Goal: Transaction & Acquisition: Purchase product/service

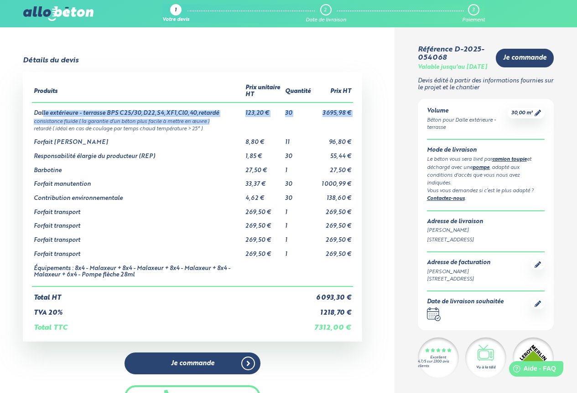
drag, startPoint x: 43, startPoint y: 112, endPoint x: 283, endPoint y: 123, distance: 239.6
click at [283, 123] on tbody "Dalle extérieure - terrasse BPS C25/30,D22,S4,XF1,Cl0,40,retardé 123,20 € 30 3 …" at bounding box center [192, 195] width 321 height 184
click at [48, 113] on td "Dalle extérieure - terrasse BPS C25/30,D22,S4,XF1,Cl0,40,retardé" at bounding box center [138, 110] width 212 height 15
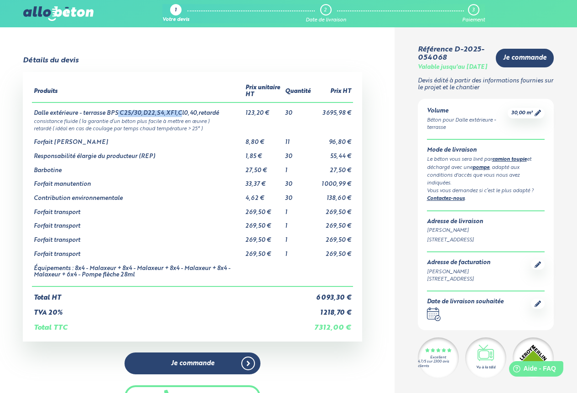
drag, startPoint x: 118, startPoint y: 112, endPoint x: 177, endPoint y: 108, distance: 59.4
click at [177, 108] on td "Dalle extérieure - terrasse BPS C25/30,D22,S4,XF1,Cl0,40,retardé" at bounding box center [138, 110] width 212 height 15
click at [63, 195] on td "Contribution environnementale" at bounding box center [138, 195] width 212 height 14
drag, startPoint x: 240, startPoint y: 215, endPoint x: 276, endPoint y: 217, distance: 35.6
click at [275, 217] on tbody "Dalle extérieure - terrasse BPS C25/30,D22,S4,XF1,Cl0,40,retardé 123,20 € 30 3 …" at bounding box center [192, 195] width 321 height 184
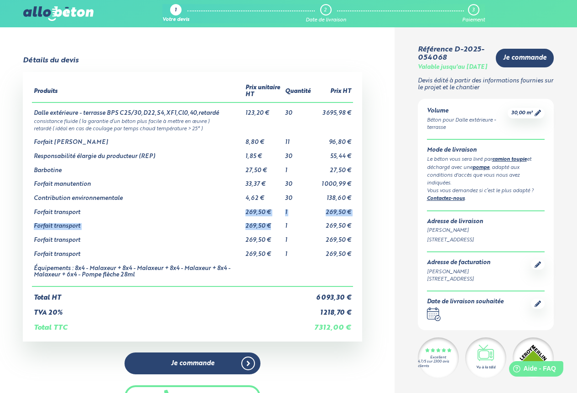
click at [276, 220] on td "269,50 €" at bounding box center [263, 223] width 40 height 14
click at [277, 221] on td "269,50 €" at bounding box center [263, 223] width 40 height 14
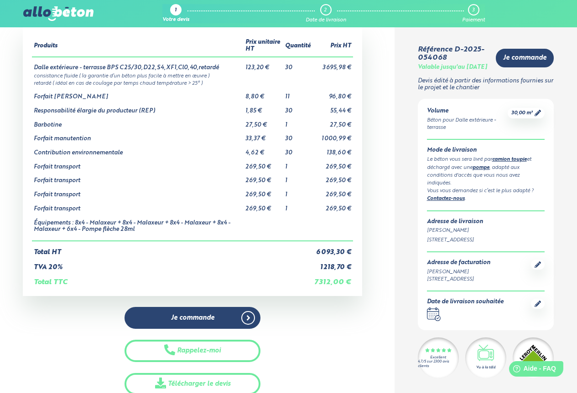
scroll to position [137, 0]
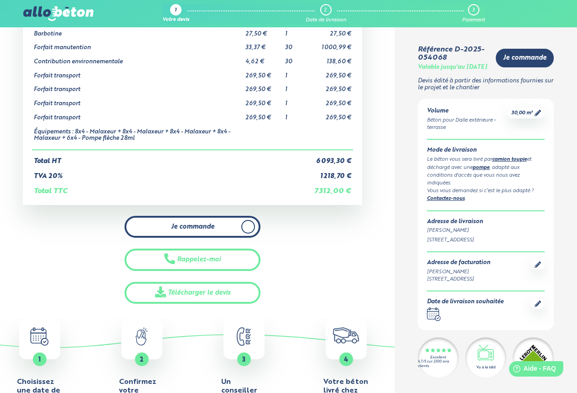
click at [195, 230] on span "Je commande" at bounding box center [192, 227] width 43 height 8
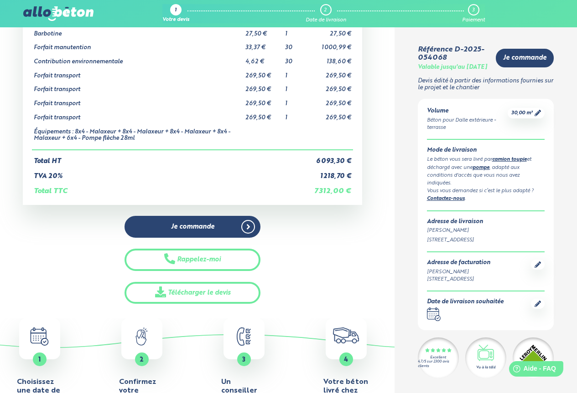
scroll to position [46, 0]
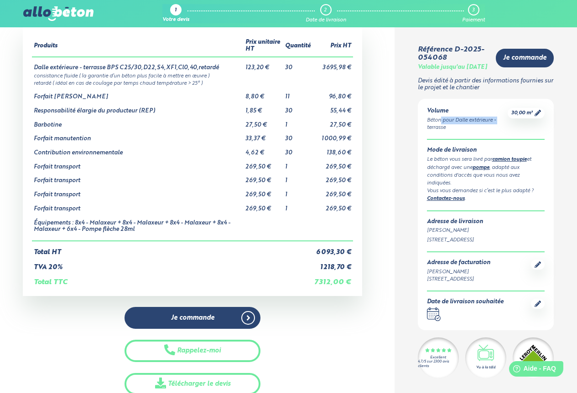
drag, startPoint x: 422, startPoint y: 127, endPoint x: 490, endPoint y: 125, distance: 67.9
click at [490, 125] on div "Volume Béton pour Dalle extérieure - terrasse 30,00 m³ Mode de livraison Le bét…" at bounding box center [486, 215] width 136 height 232
click at [490, 125] on div "Béton pour Dalle extérieure - terrasse" at bounding box center [467, 124] width 81 height 15
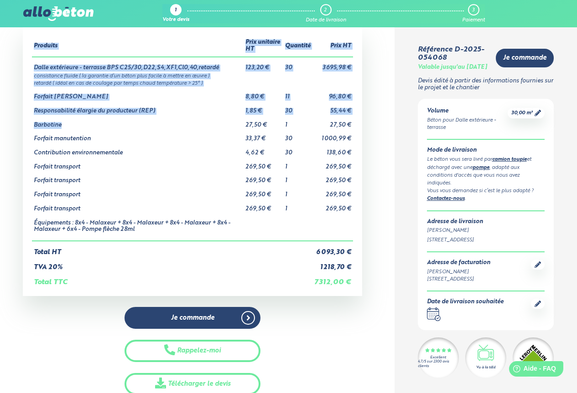
drag, startPoint x: 381, startPoint y: 280, endPoint x: 103, endPoint y: 123, distance: 319.5
click at [103, 123] on div "Détails du devis Produits Prix unitaire HT Quantité Prix HT Dalle extérieure - …" at bounding box center [193, 203] width 404 height 384
click at [130, 125] on td "Barbotine" at bounding box center [138, 122] width 212 height 14
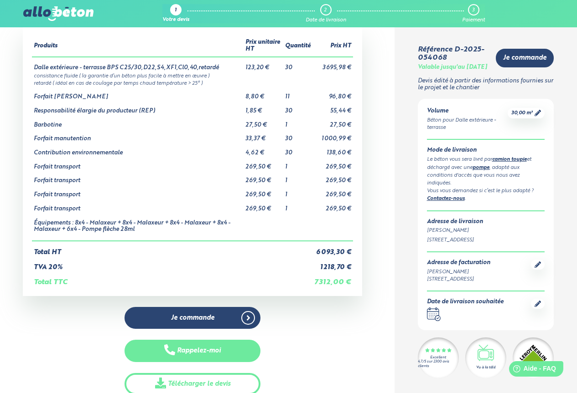
click at [217, 354] on button "Rappelez-moi" at bounding box center [192, 351] width 136 height 22
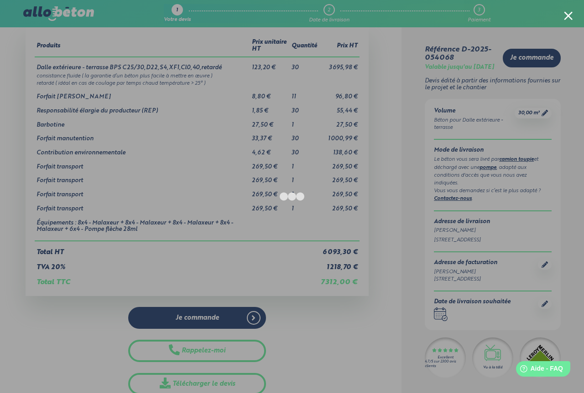
click at [36, 305] on div at bounding box center [292, 196] width 584 height 393
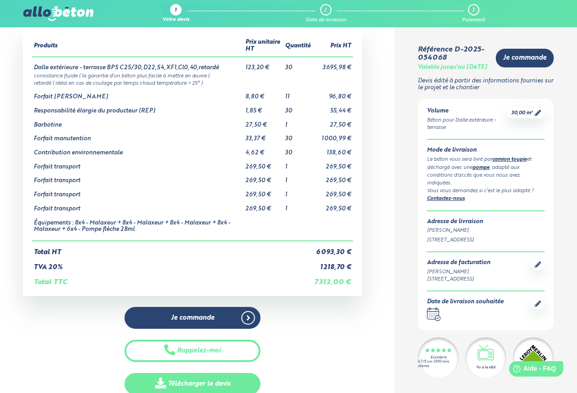
click at [180, 383] on link "Télécharger le devis" at bounding box center [192, 384] width 136 height 22
